Goal: Information Seeking & Learning: Find specific page/section

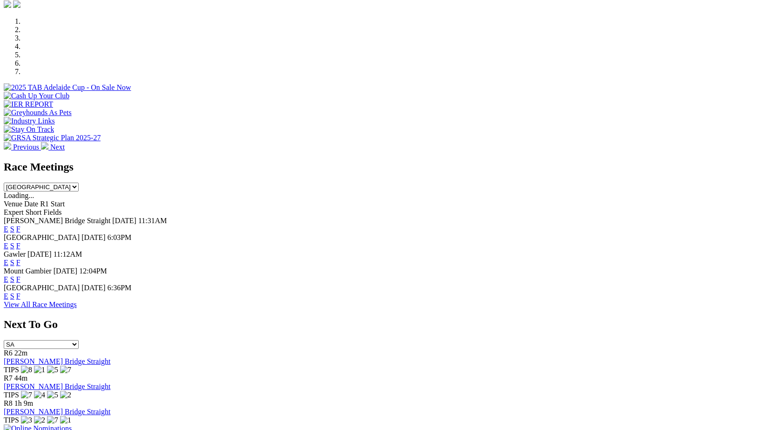
scroll to position [272, 0]
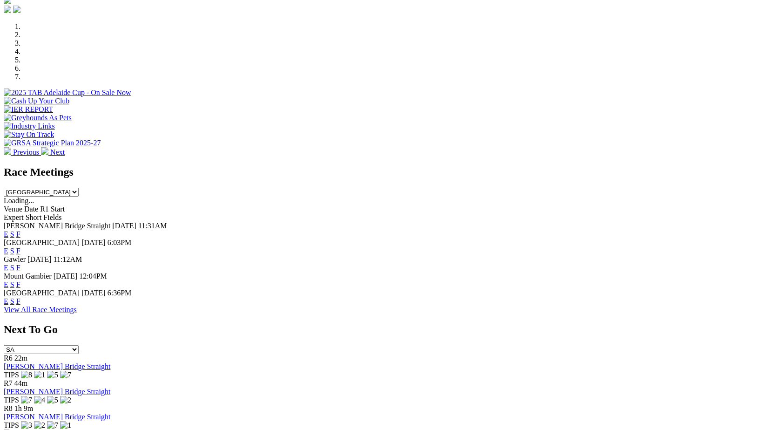
click at [20, 247] on link "F" at bounding box center [18, 251] width 4 height 8
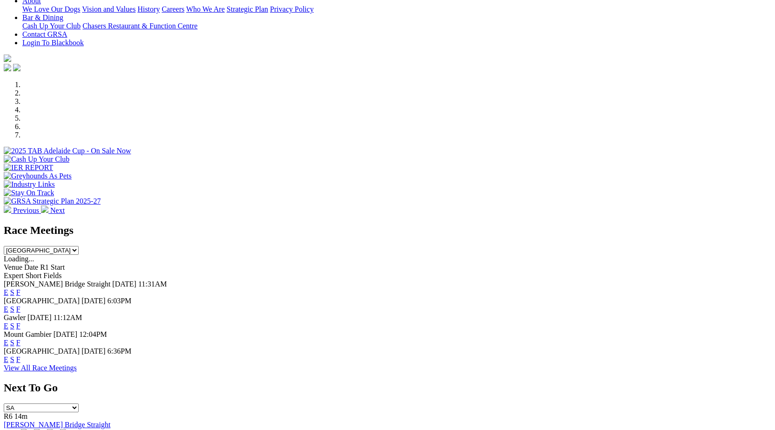
scroll to position [188, 0]
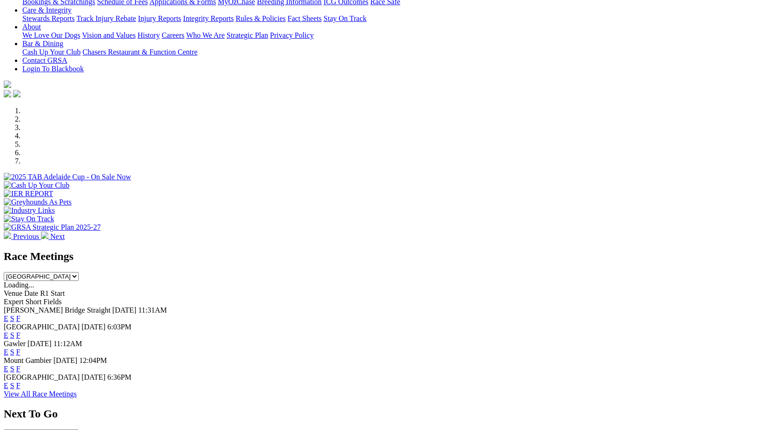
click at [20, 348] on link "F" at bounding box center [18, 352] width 4 height 8
